Goal: Task Accomplishment & Management: Manage account settings

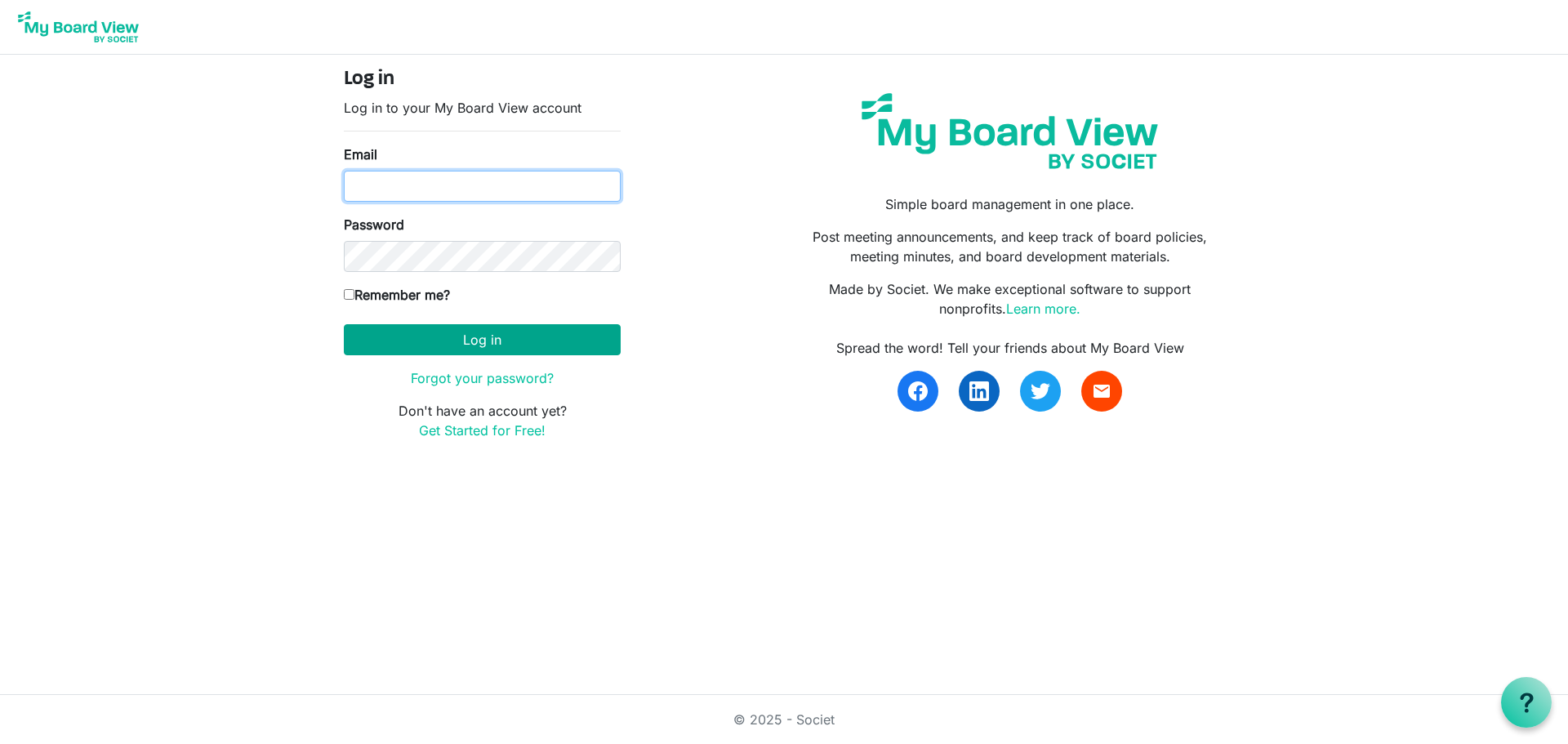
type input "knorwood@hpl.ca"
click at [546, 345] on button "Log in" at bounding box center [482, 339] width 277 height 31
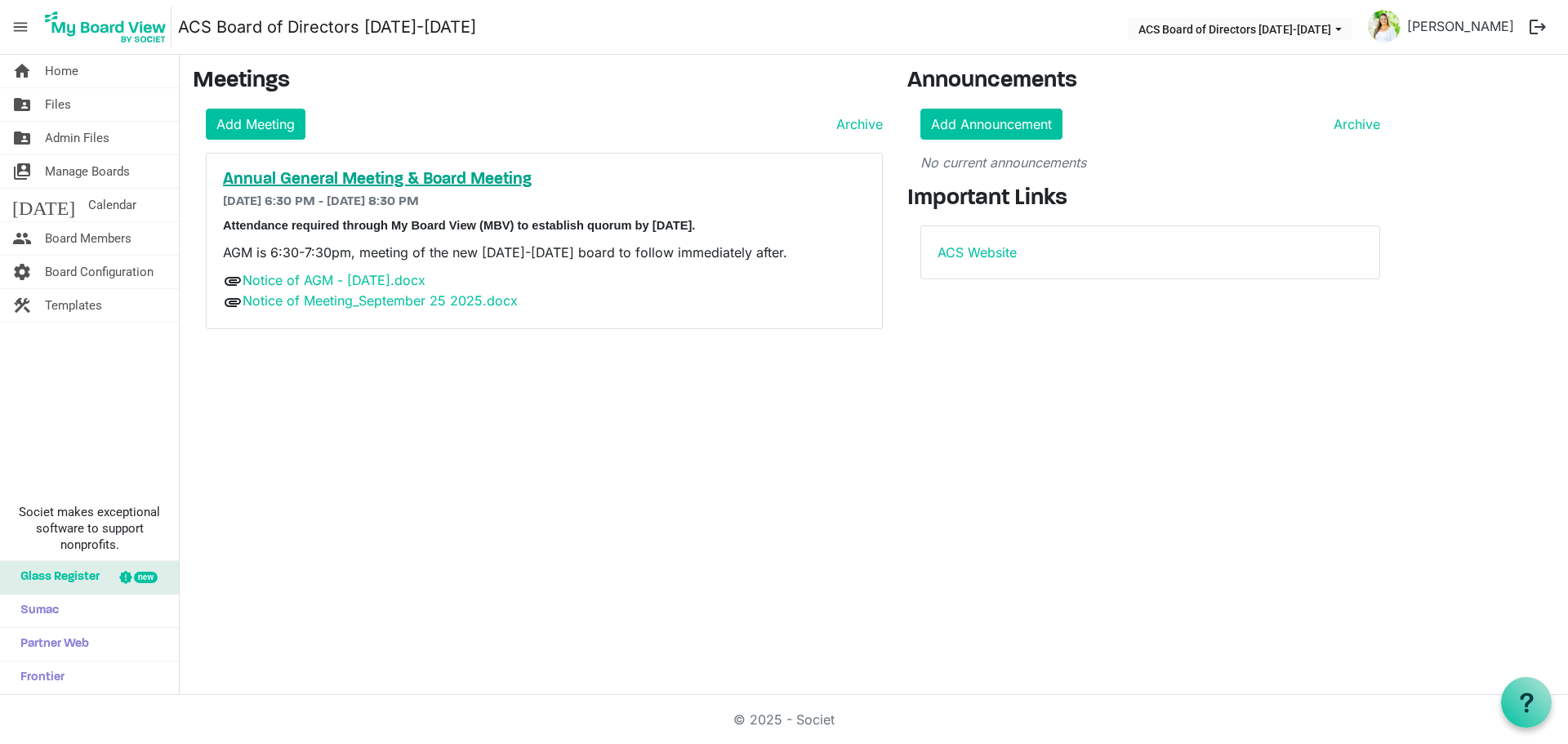
click at [474, 180] on h5 "Annual General Meeting & Board Meeting" at bounding box center [544, 179] width 642 height 19
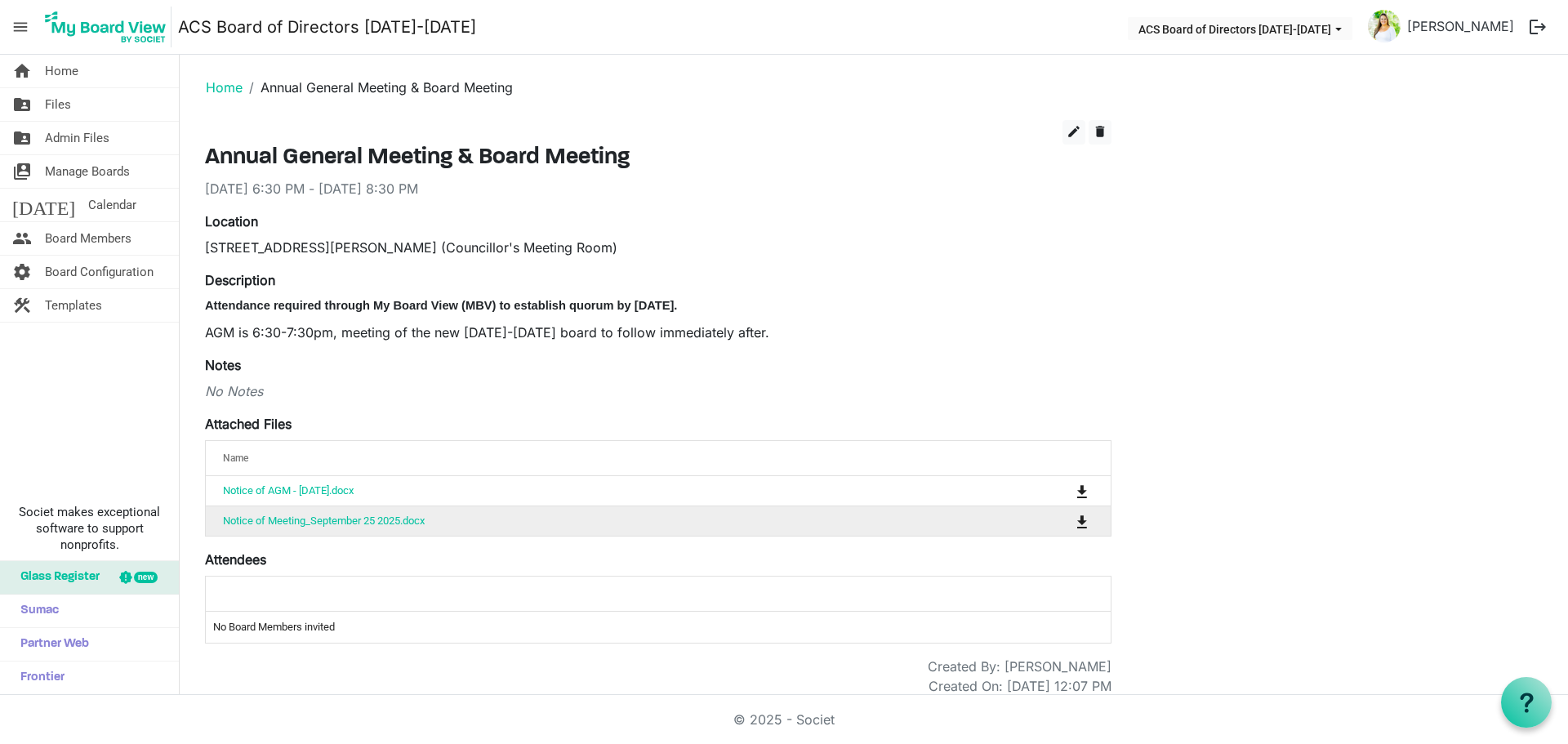
scroll to position [14, 0]
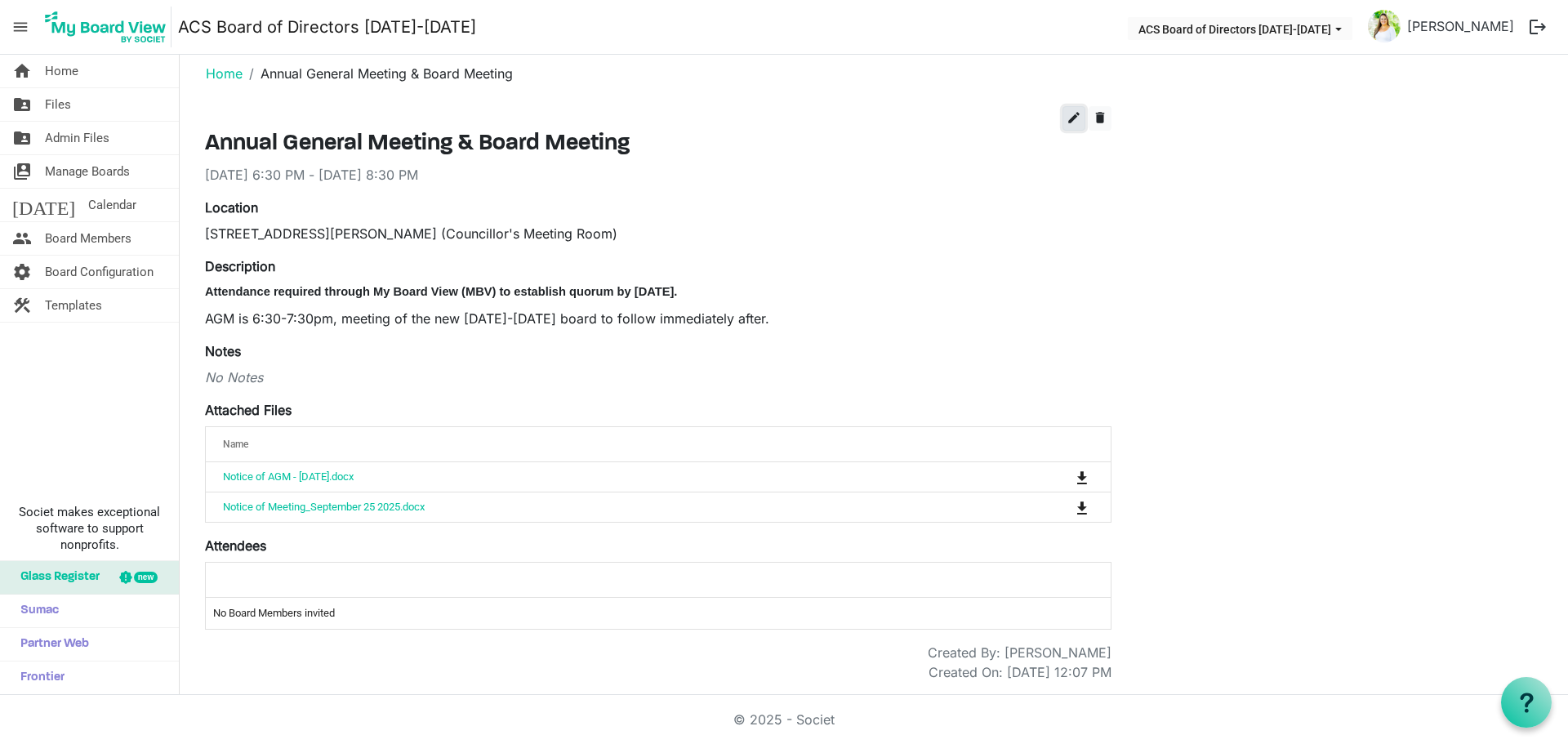
click at [1073, 129] on button "edit" at bounding box center [1073, 118] width 23 height 24
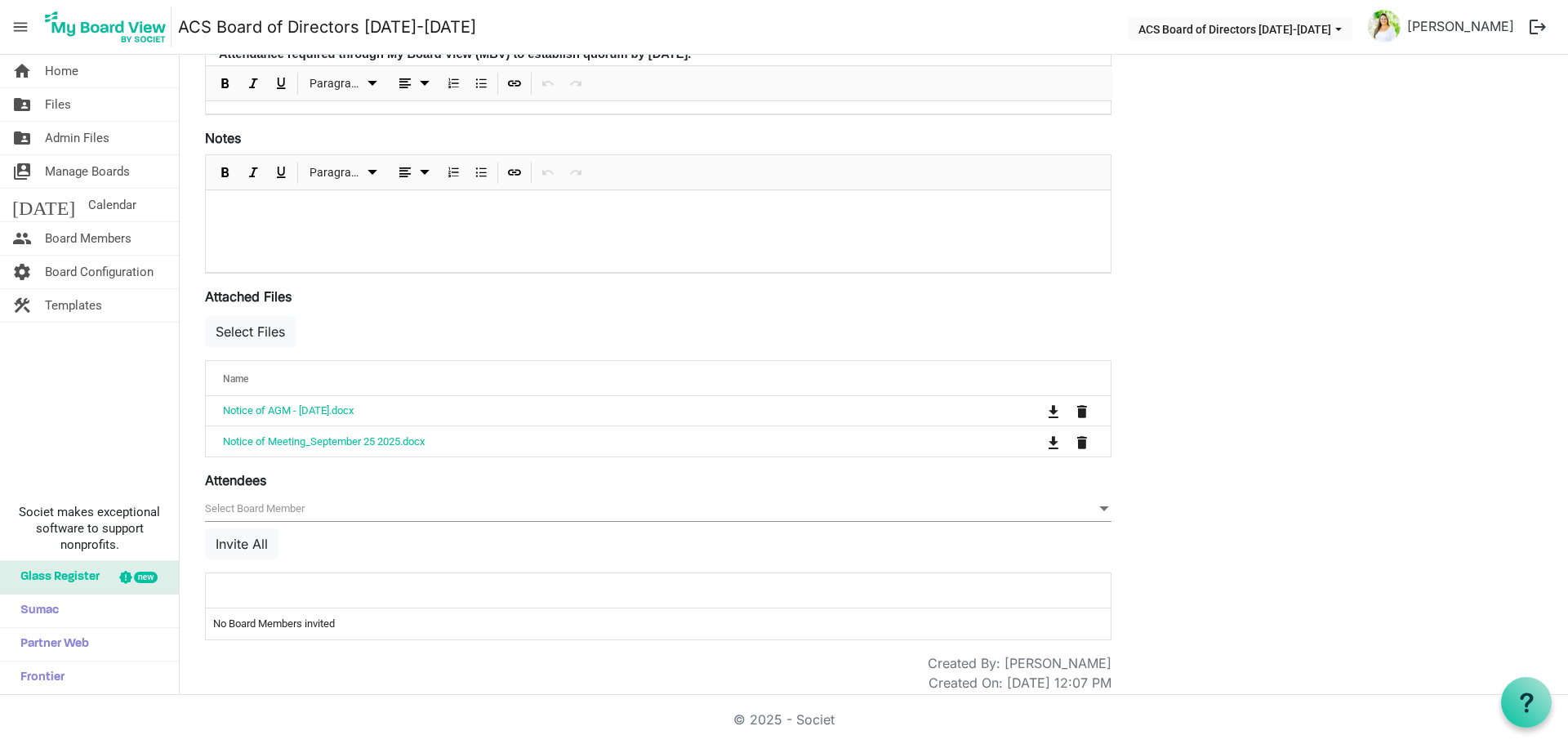
scroll to position [382, 0]
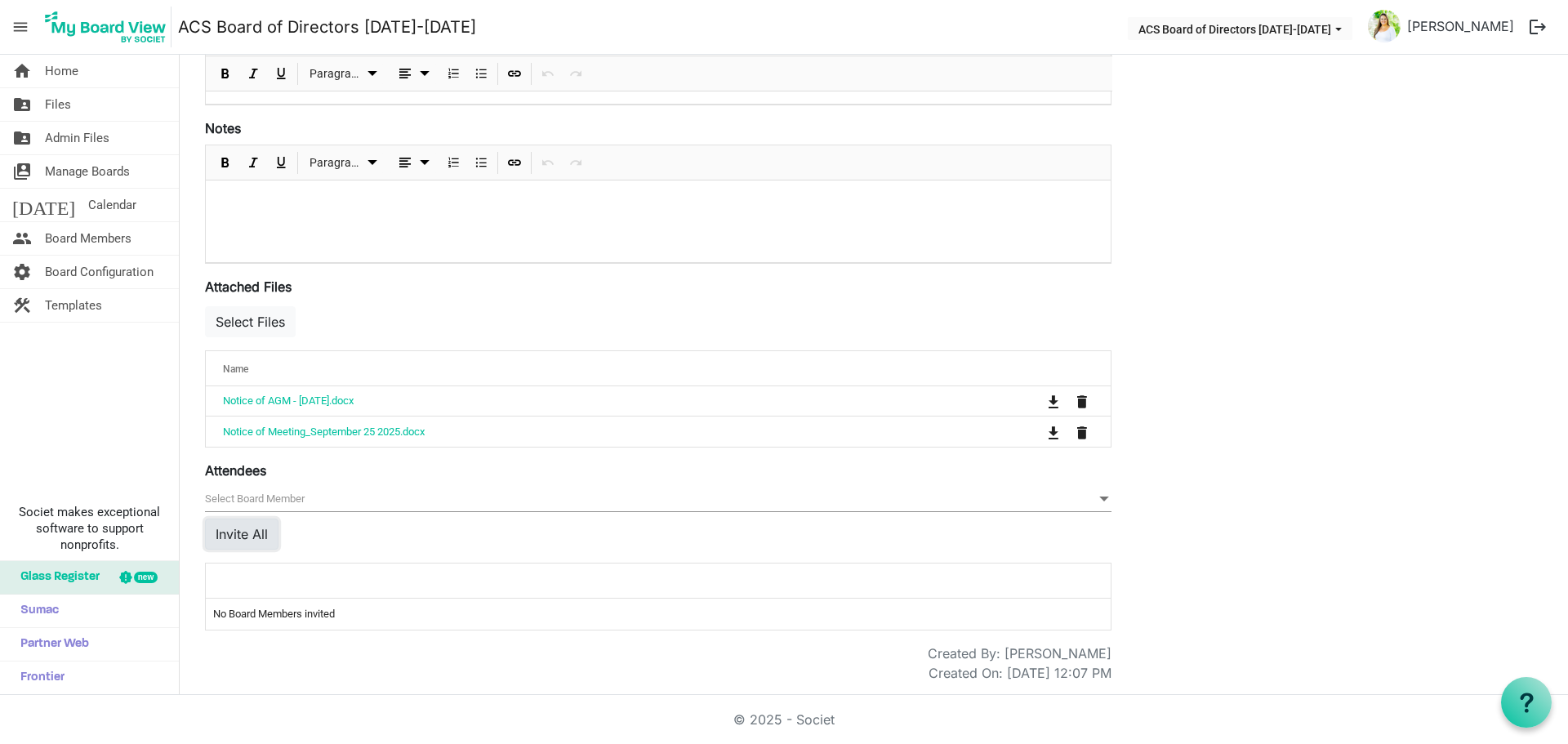
click at [261, 535] on button "Invite All" at bounding box center [241, 534] width 74 height 31
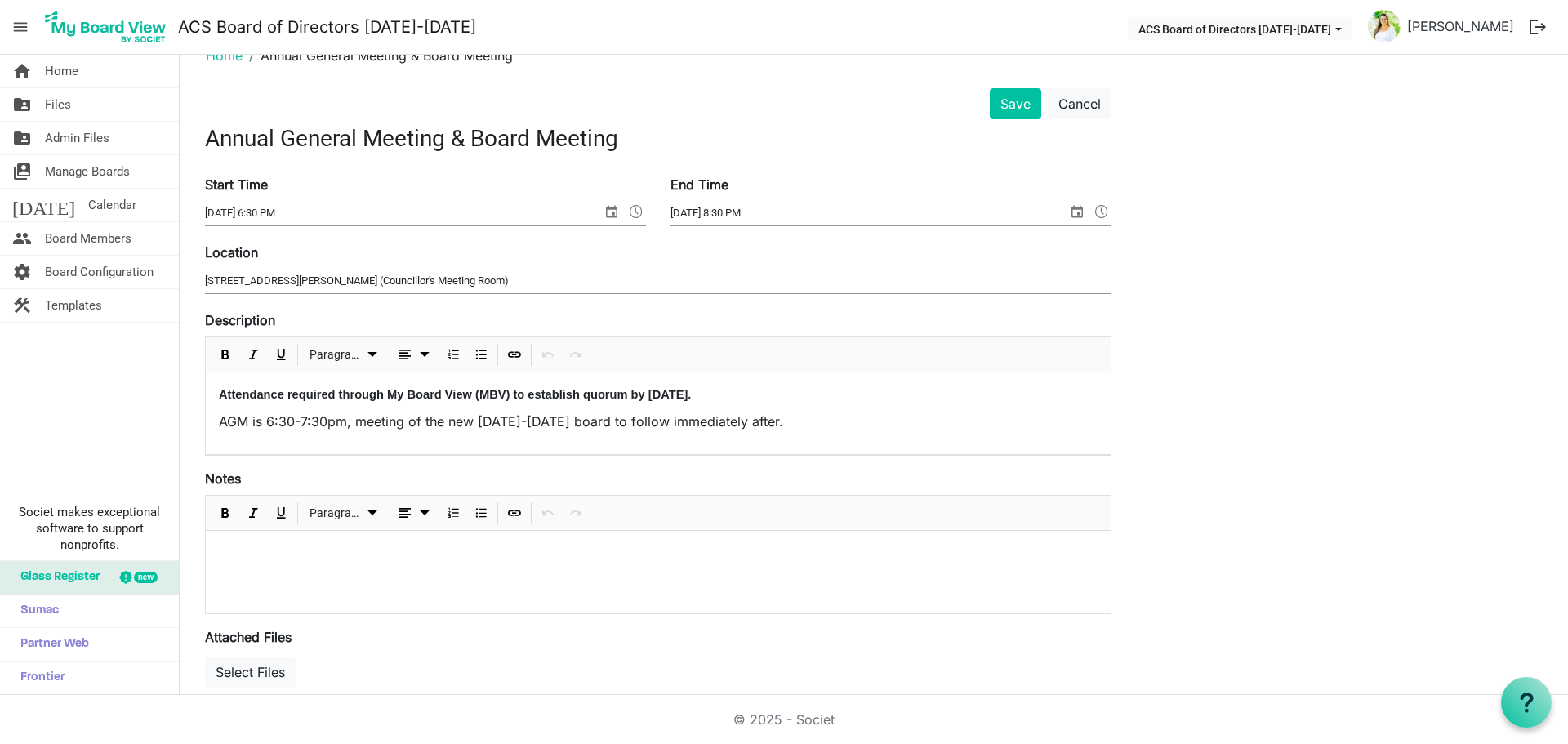
scroll to position [0, 0]
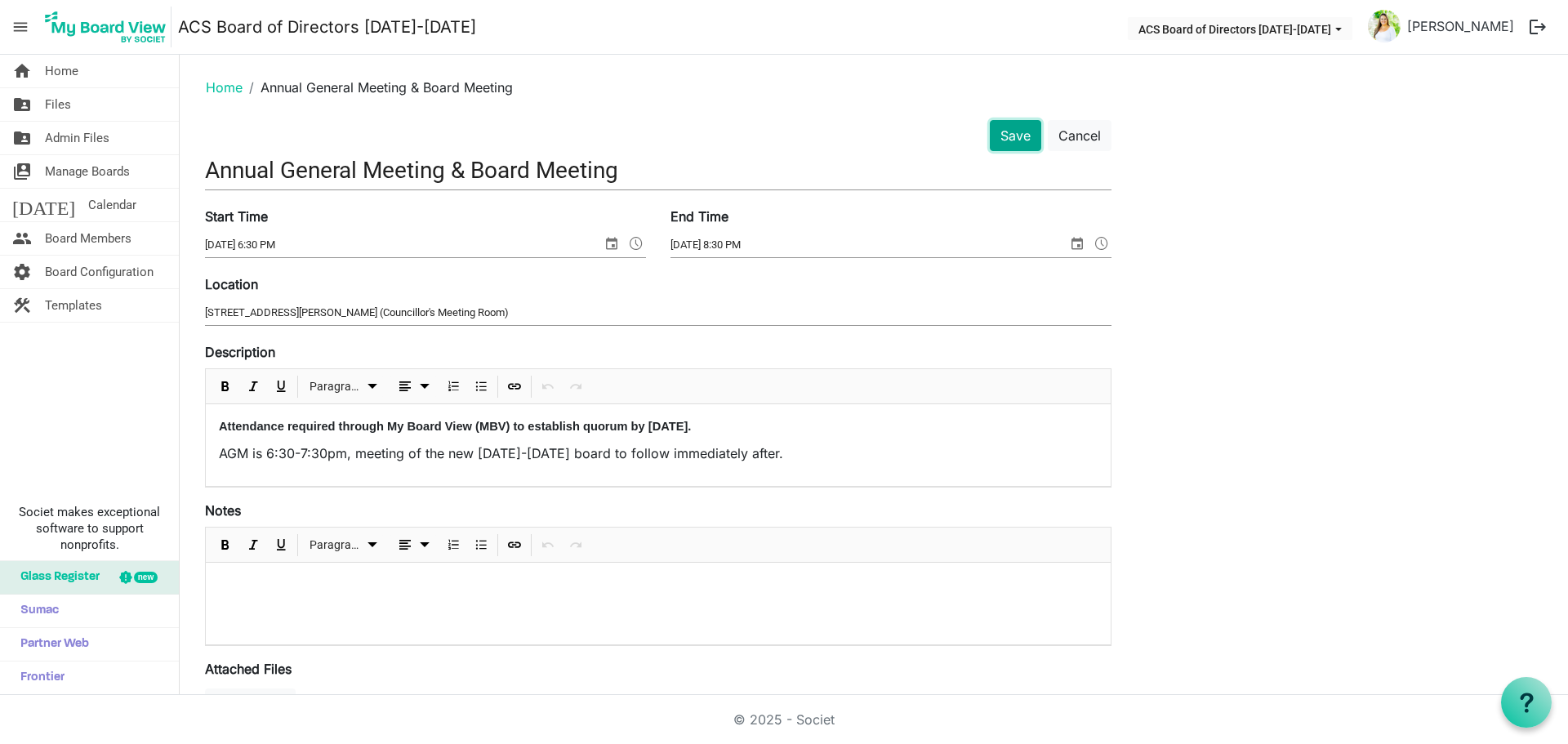
click at [1006, 136] on button "Save" at bounding box center [1016, 135] width 52 height 31
click at [1005, 137] on button "Save" at bounding box center [1016, 135] width 52 height 31
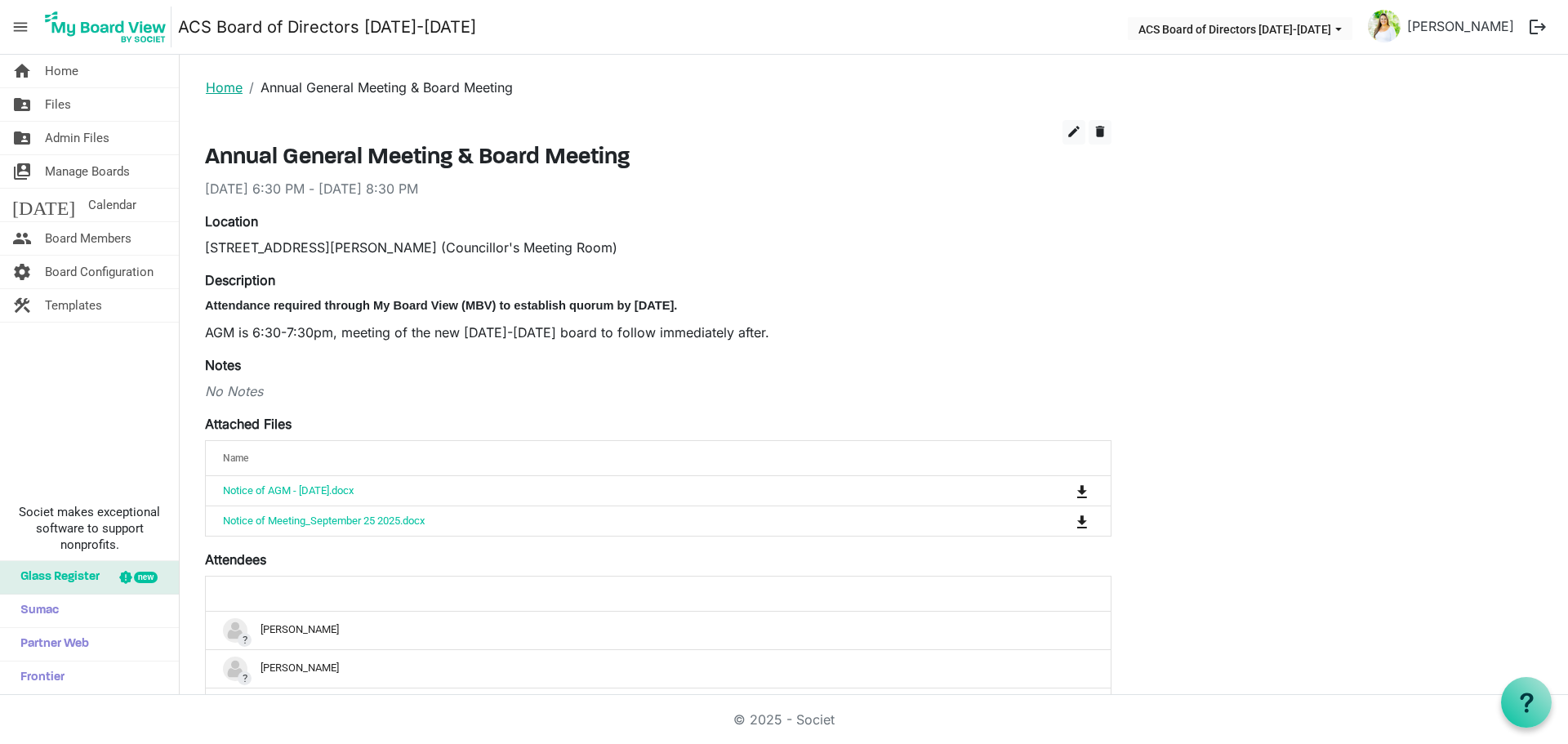
click at [235, 86] on link "Home" at bounding box center [224, 88] width 37 height 17
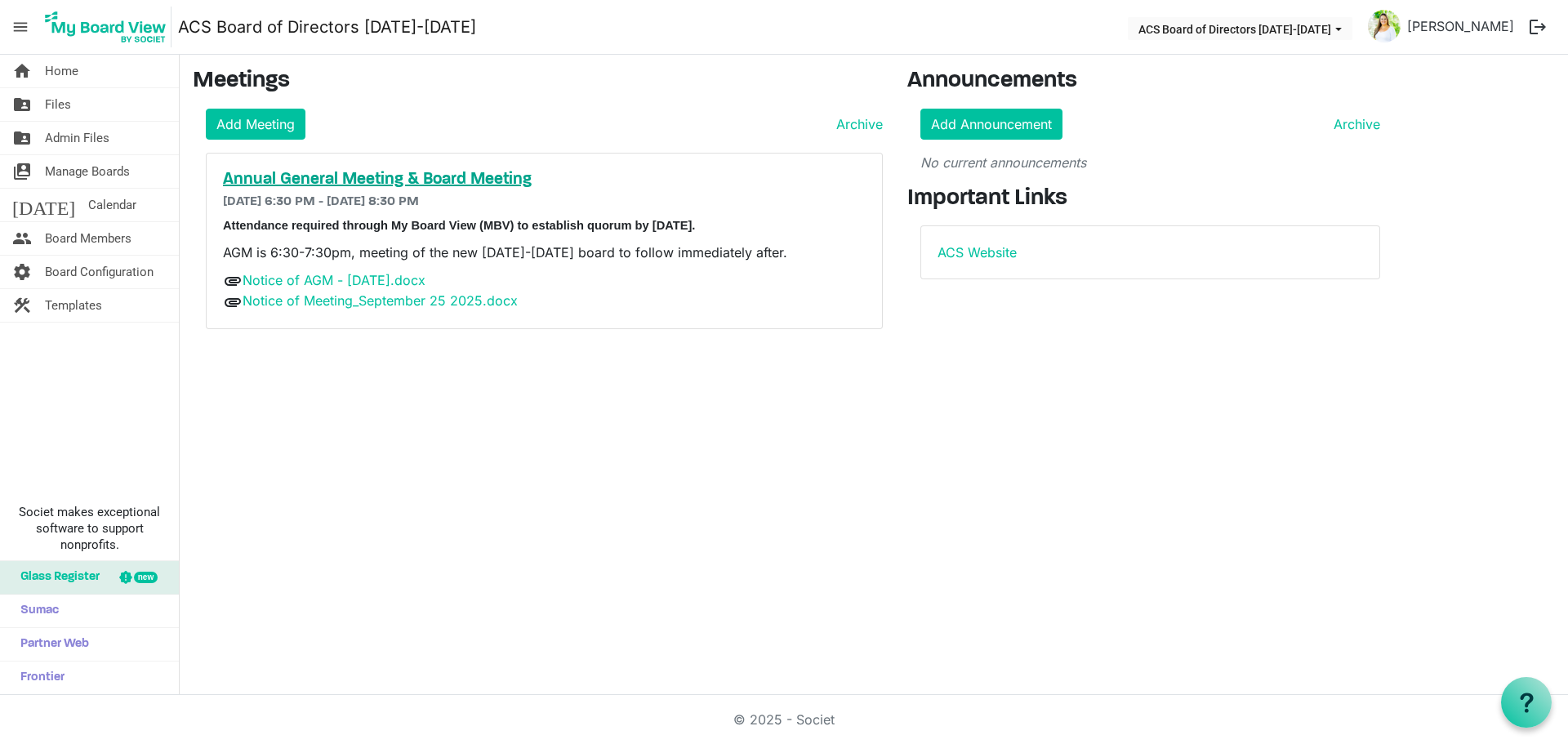
click at [345, 182] on h5 "Annual General Meeting & Board Meeting" at bounding box center [544, 179] width 642 height 19
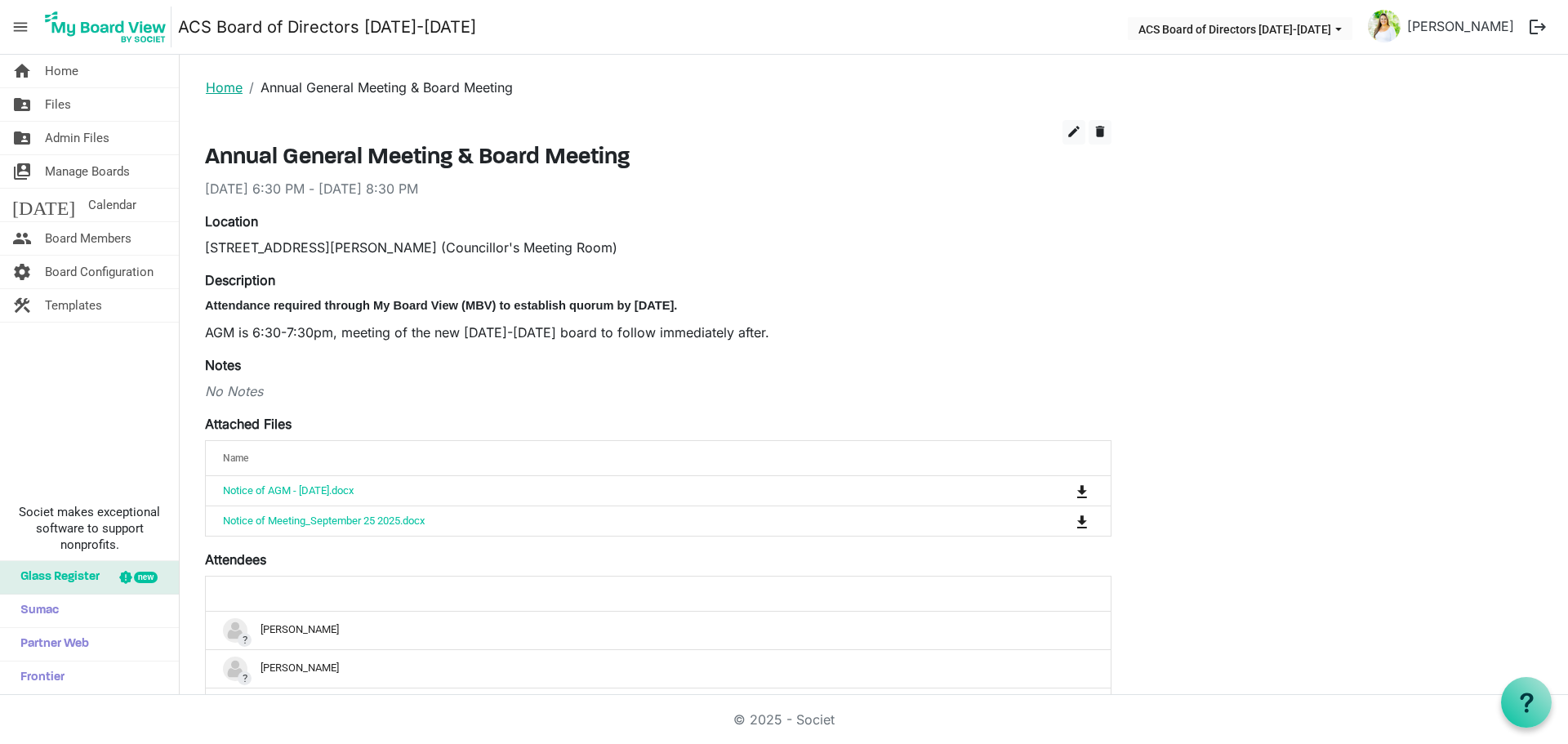
click at [228, 89] on link "Home" at bounding box center [224, 88] width 37 height 17
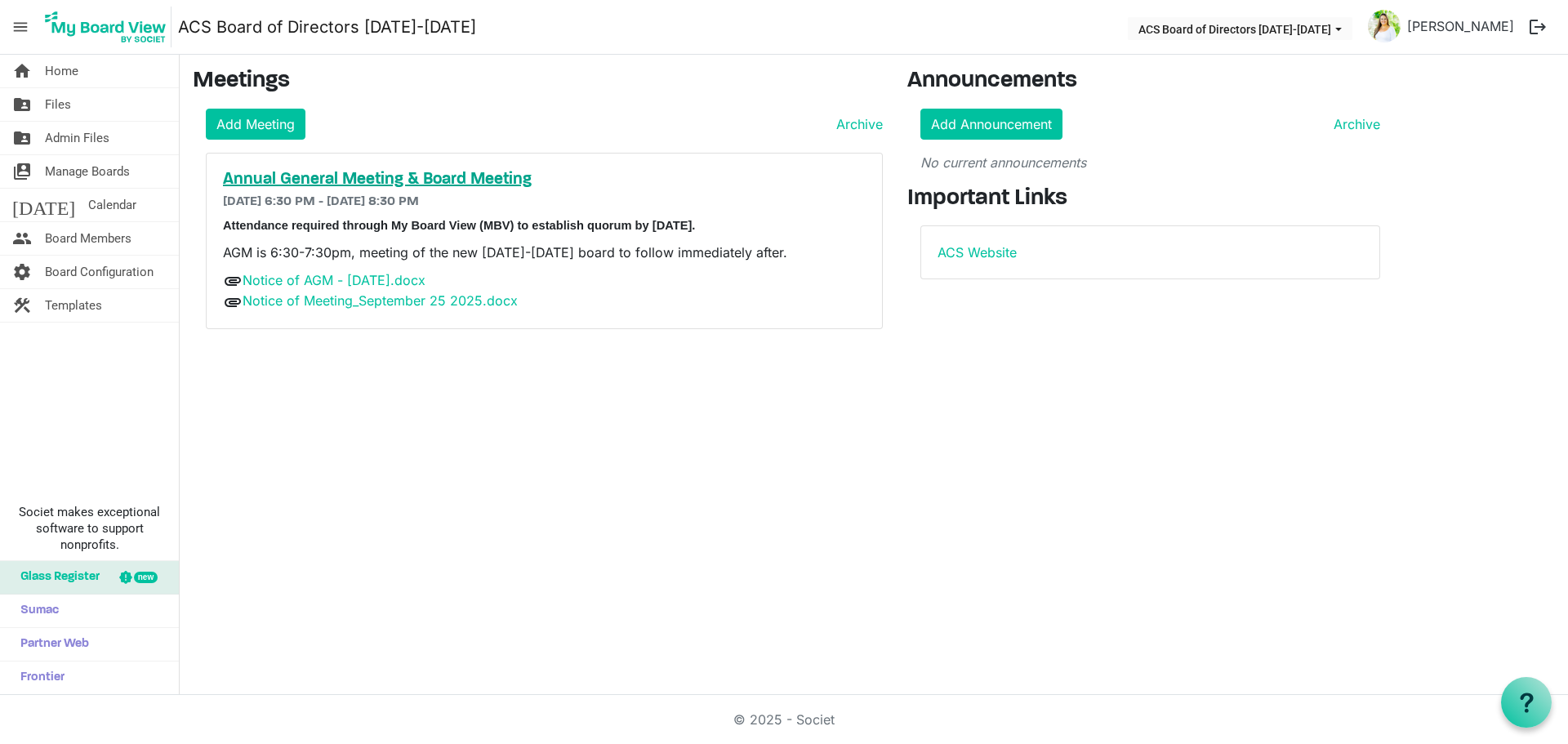
click at [393, 185] on h5 "Annual General Meeting & Board Meeting" at bounding box center [544, 179] width 642 height 19
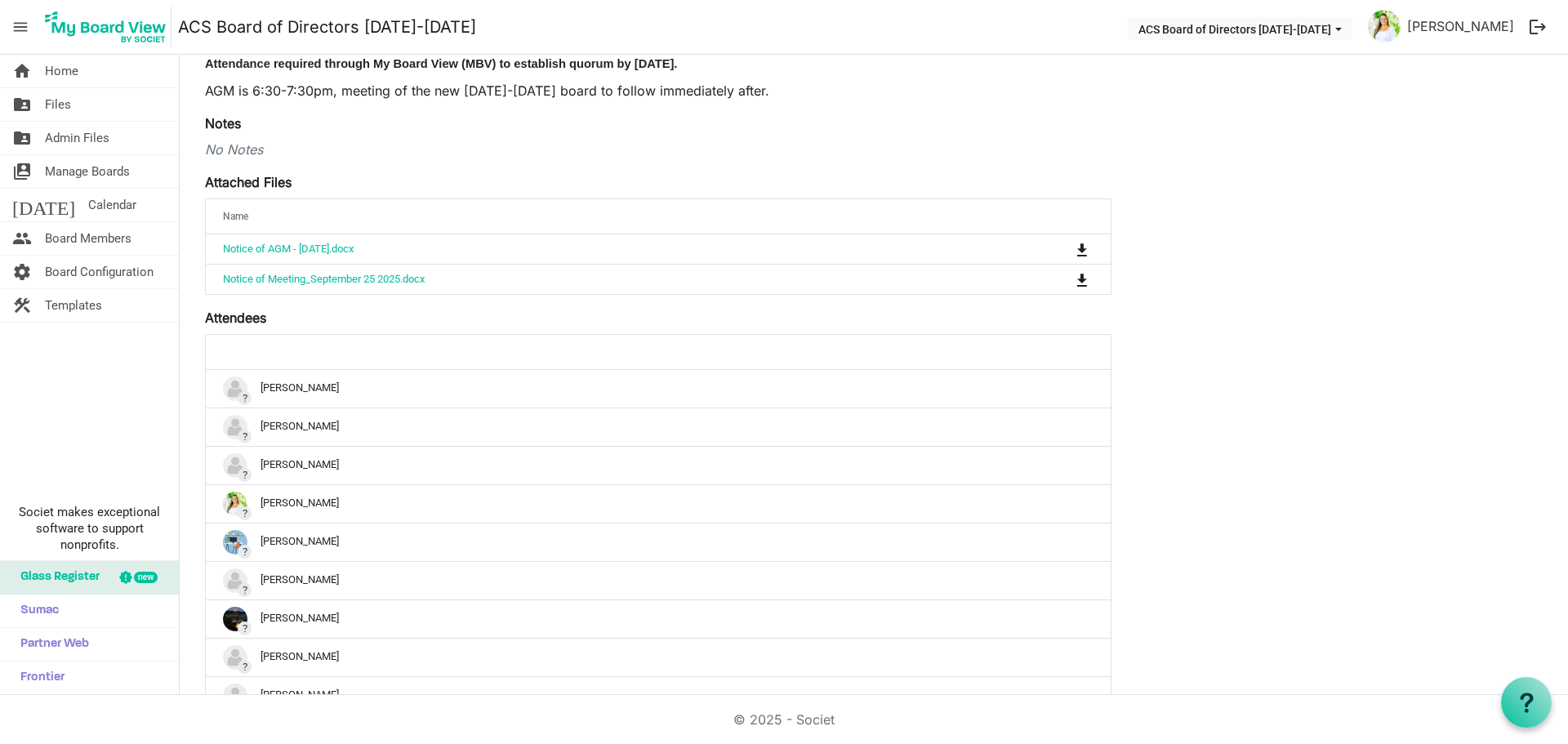
scroll to position [363, 0]
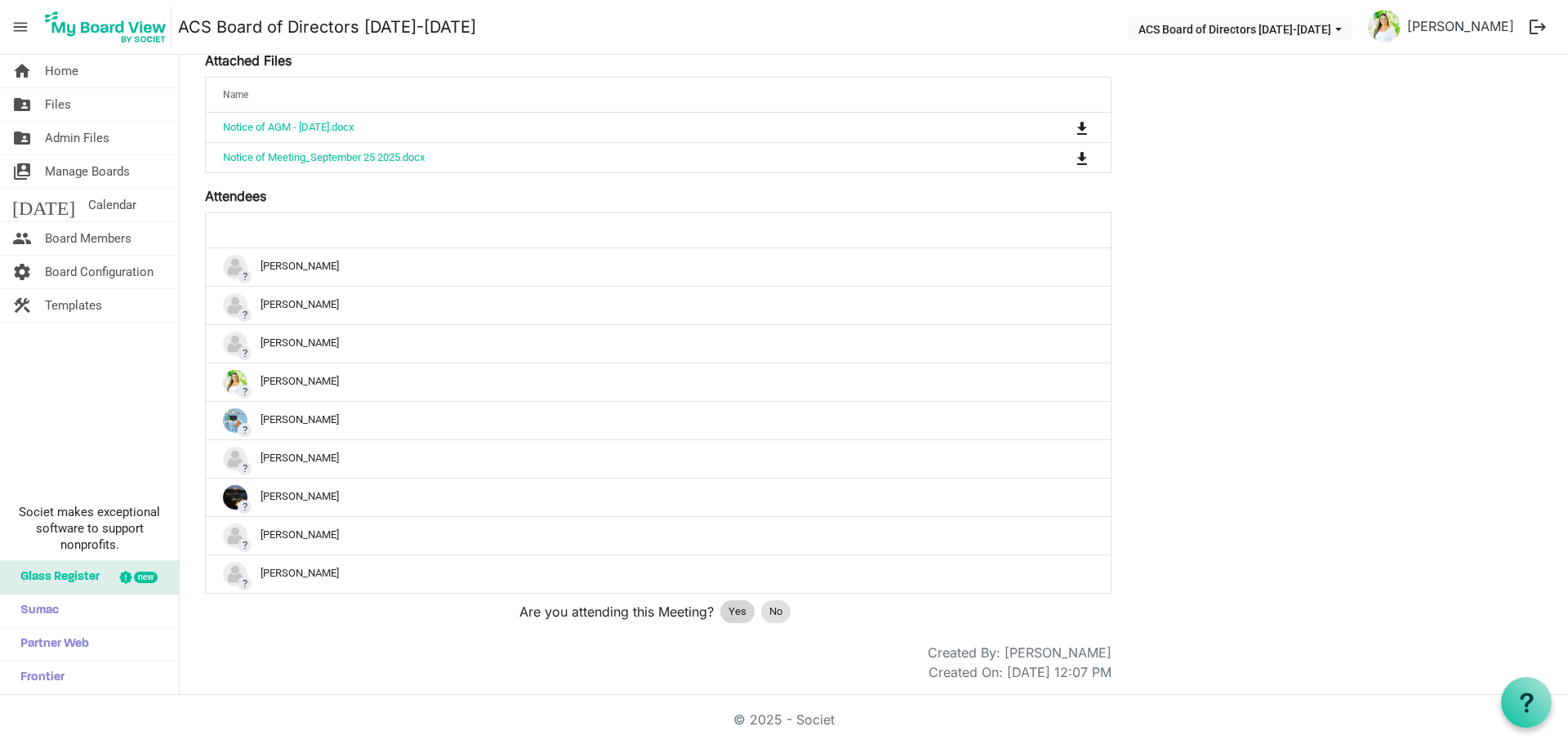
click at [734, 612] on span "Yes" at bounding box center [738, 612] width 18 height 17
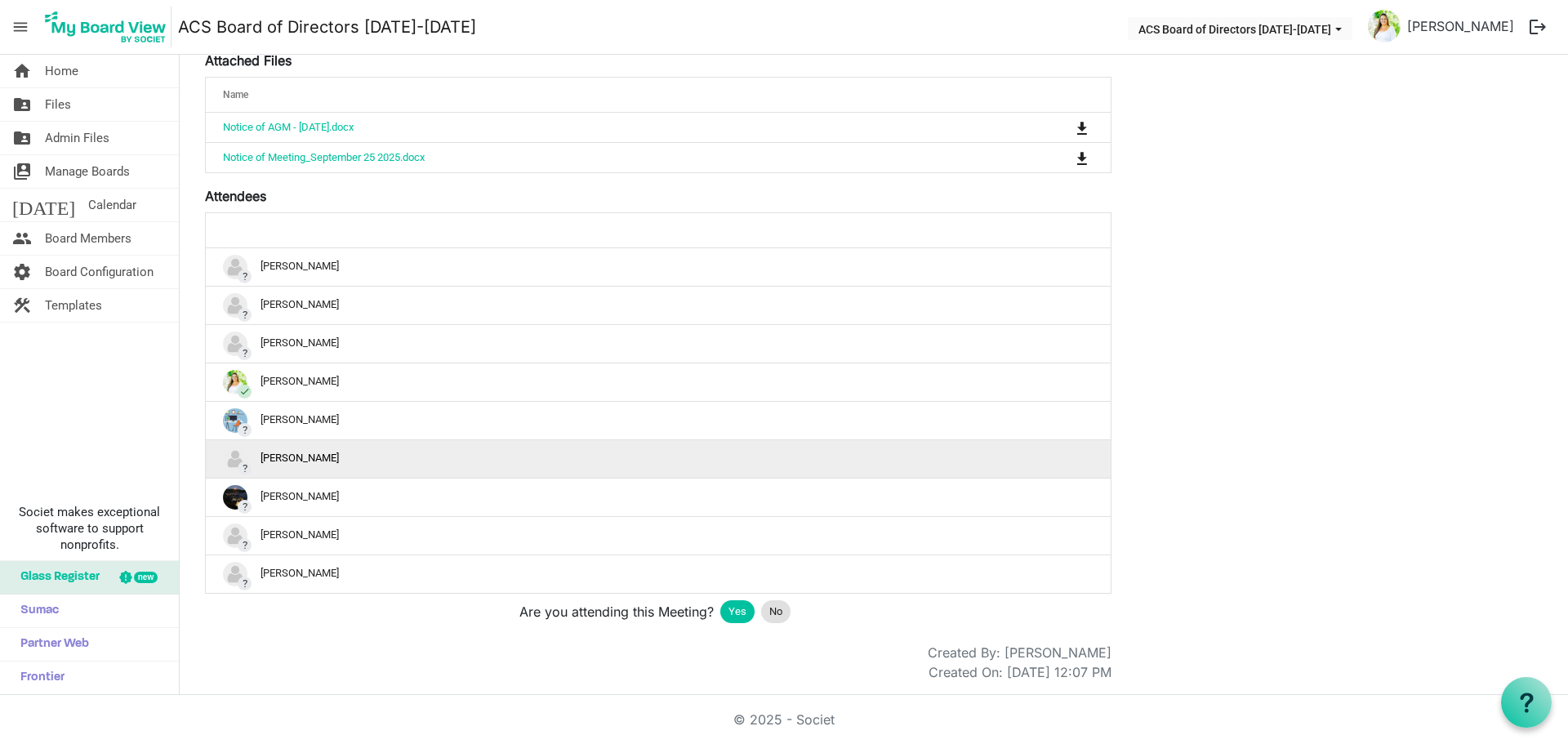
scroll to position [0, 0]
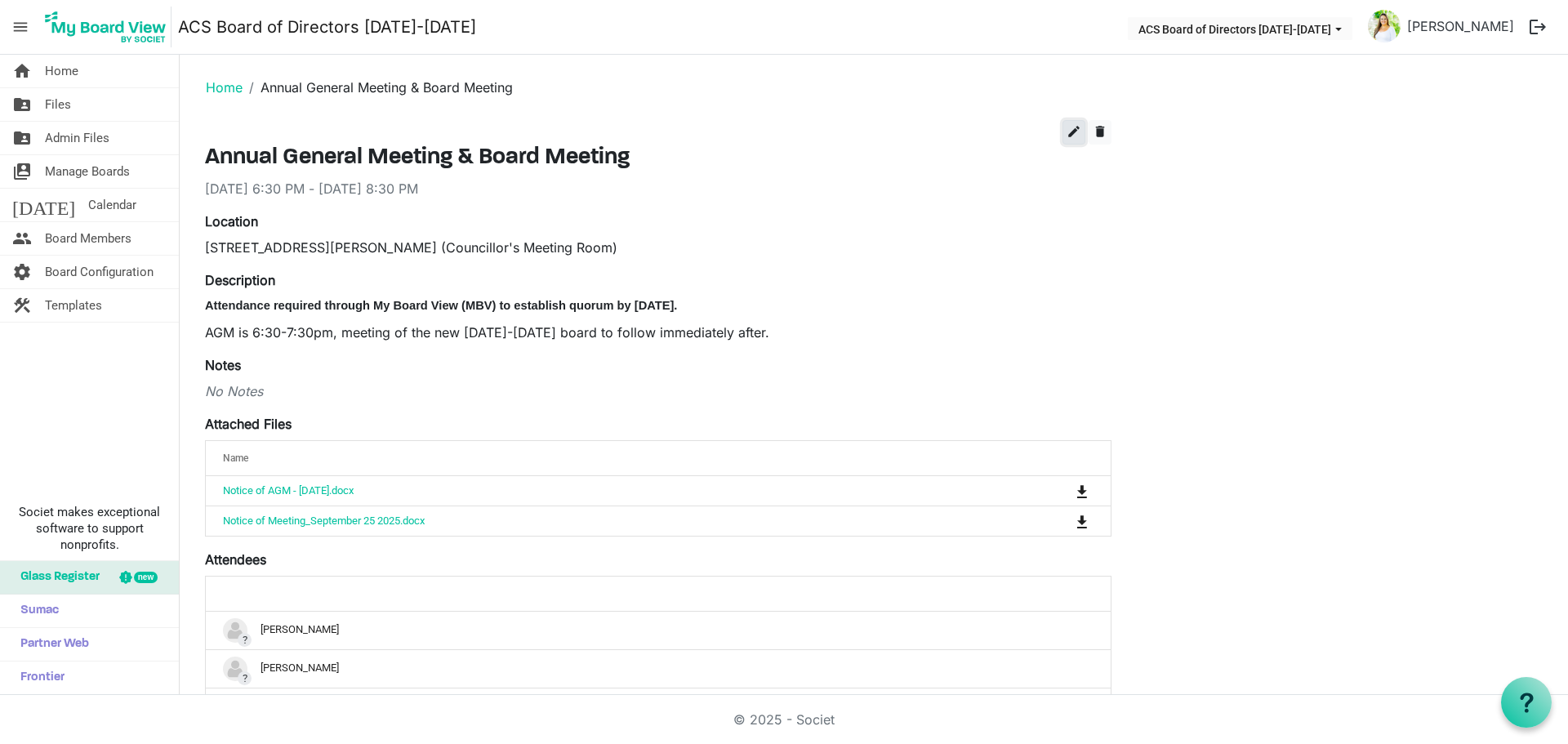
click at [1077, 132] on span "edit" at bounding box center [1074, 132] width 15 height 15
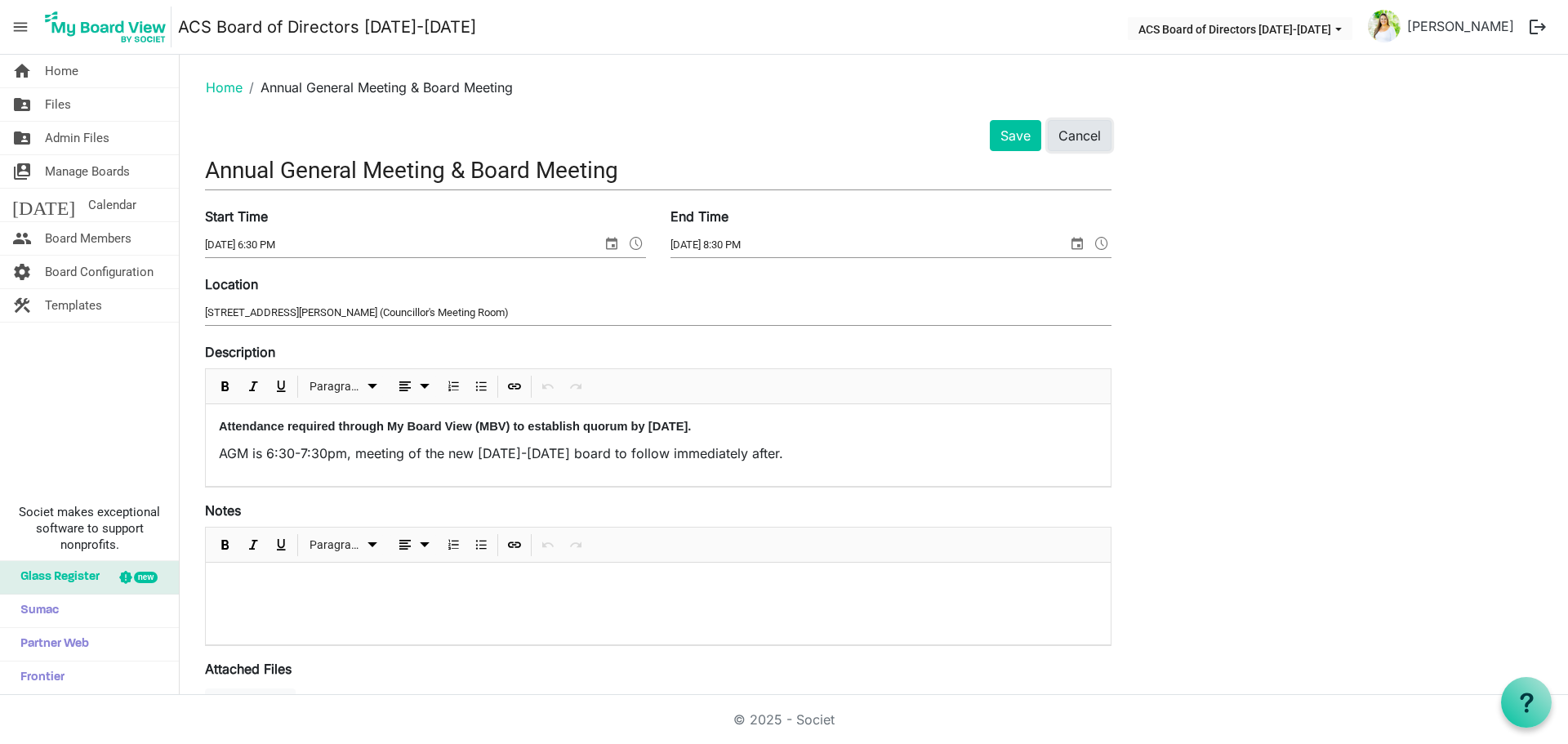
click at [1088, 140] on button "Cancel" at bounding box center [1079, 135] width 63 height 31
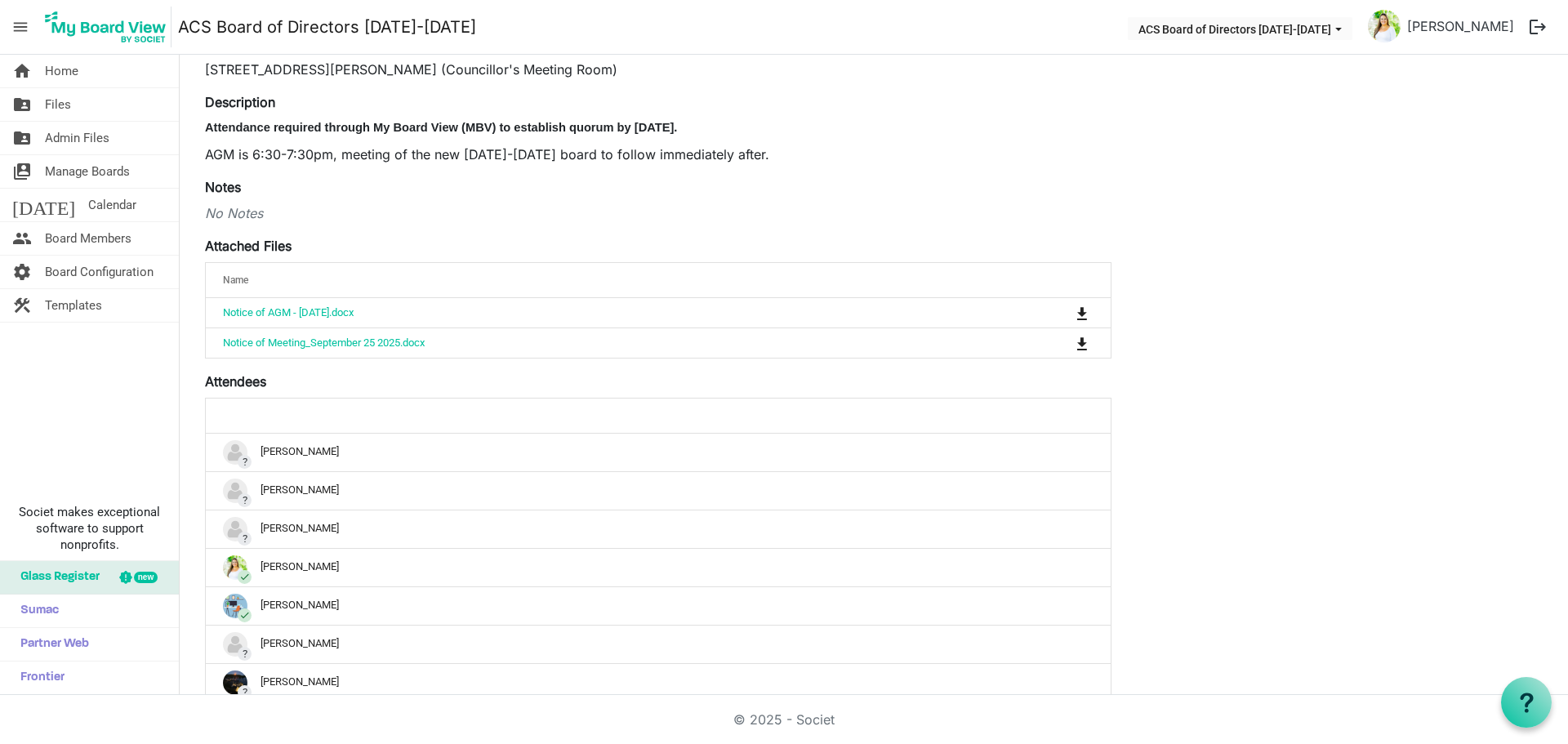
scroll to position [363, 0]
